Goal: Transaction & Acquisition: Purchase product/service

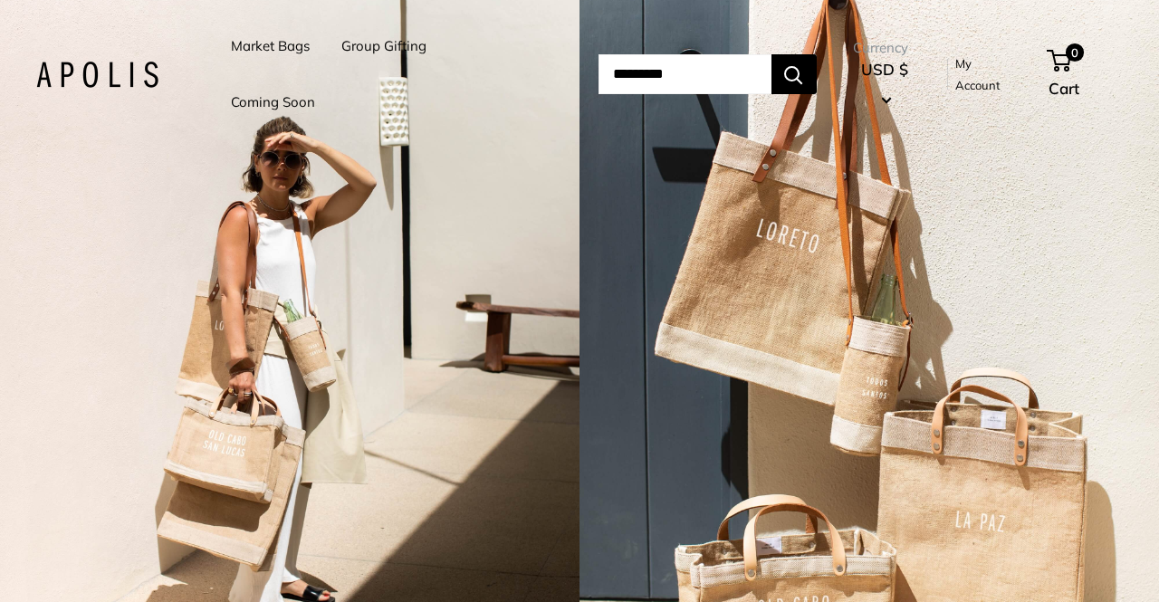
click at [281, 48] on link "Market Bags" at bounding box center [270, 46] width 79 height 25
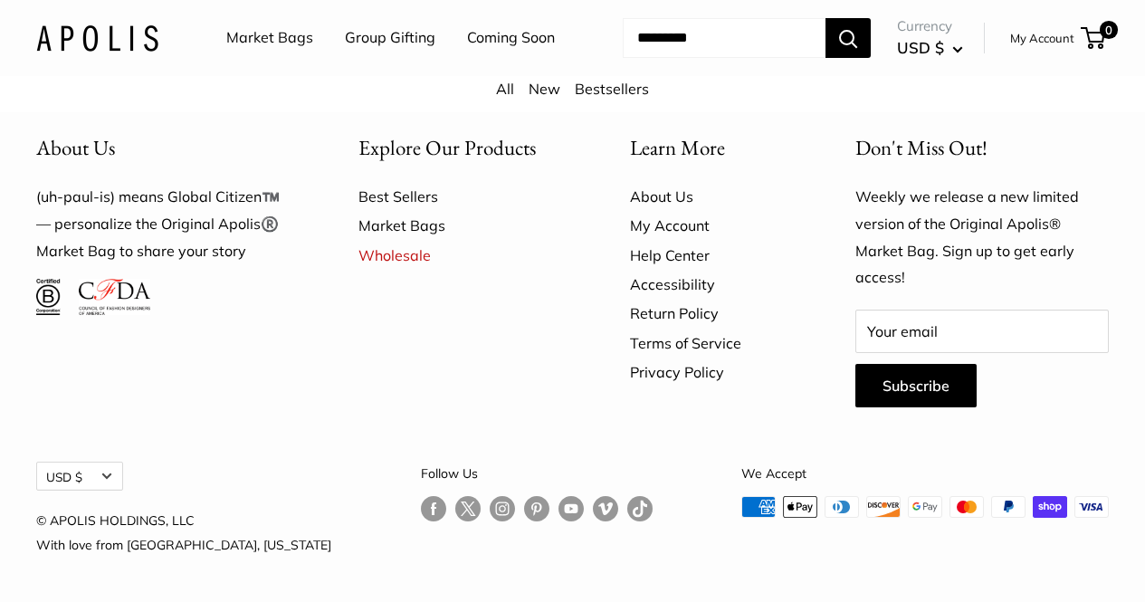
scroll to position [4618, 0]
click at [401, 240] on link "Market Bags" at bounding box center [463, 225] width 208 height 29
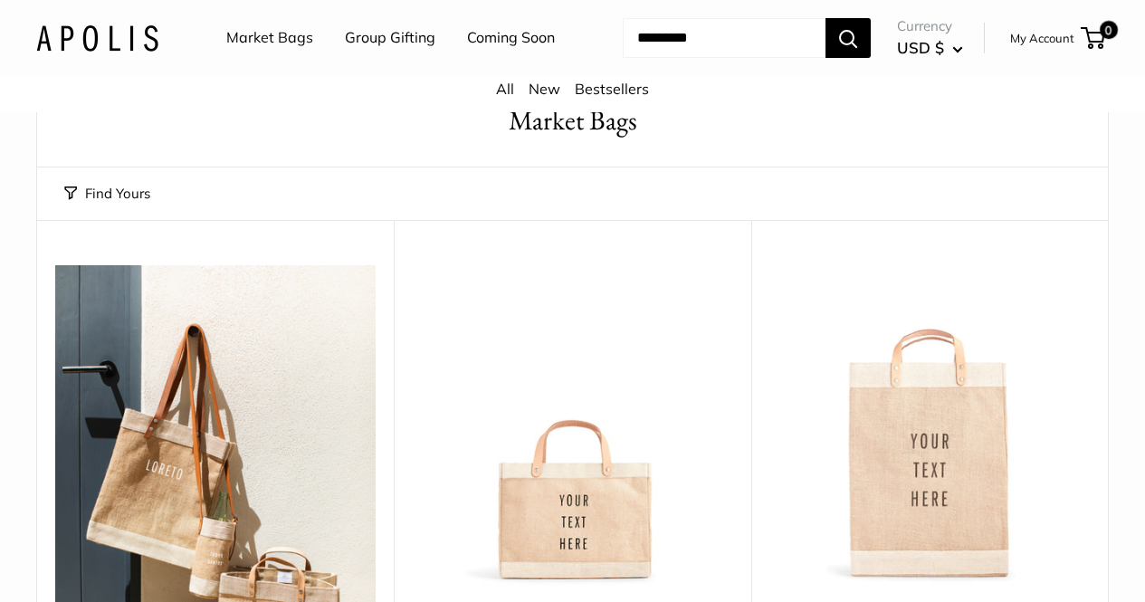
scroll to position [181, 0]
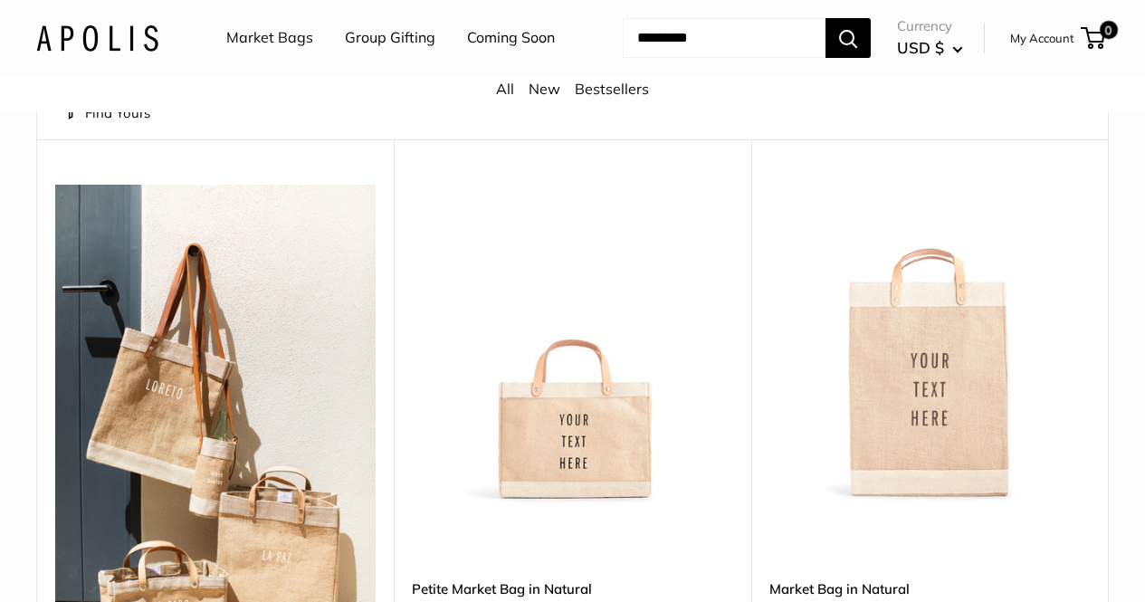
click at [0, 0] on img at bounding box center [0, 0] width 0 height 0
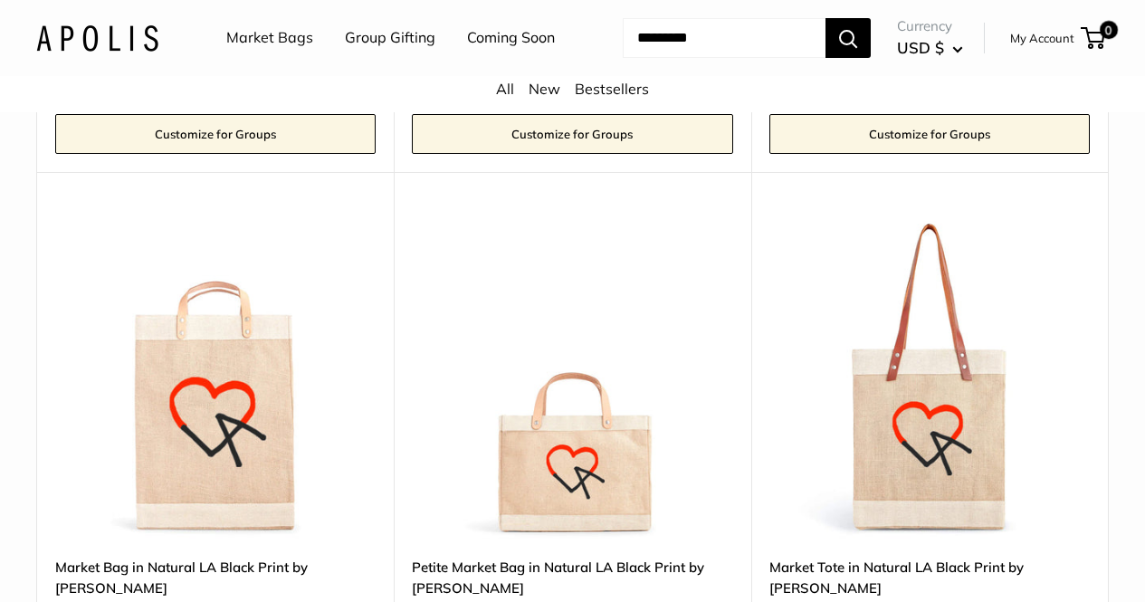
scroll to position [9946, 0]
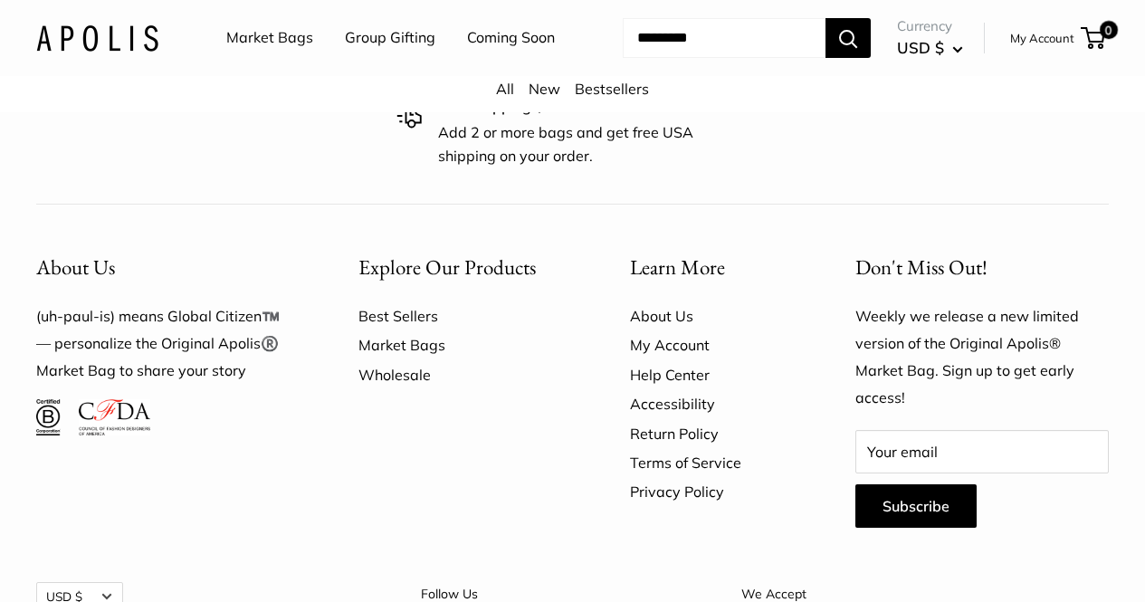
click at [392, 360] on link "Wholesale" at bounding box center [463, 374] width 208 height 29
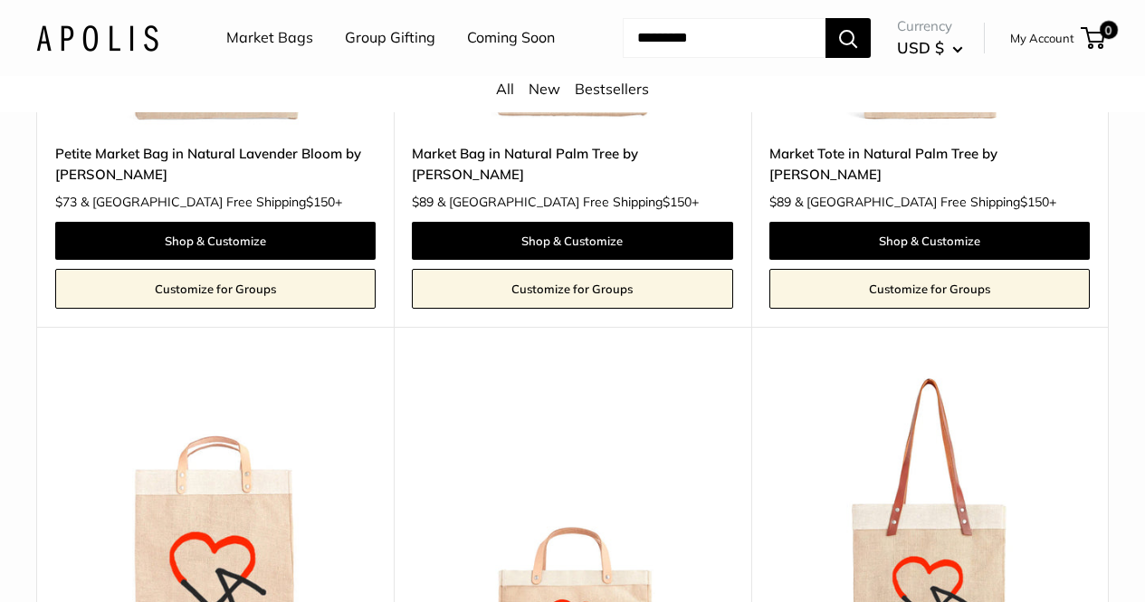
scroll to position [8679, 0]
